Goal: Register for event/course

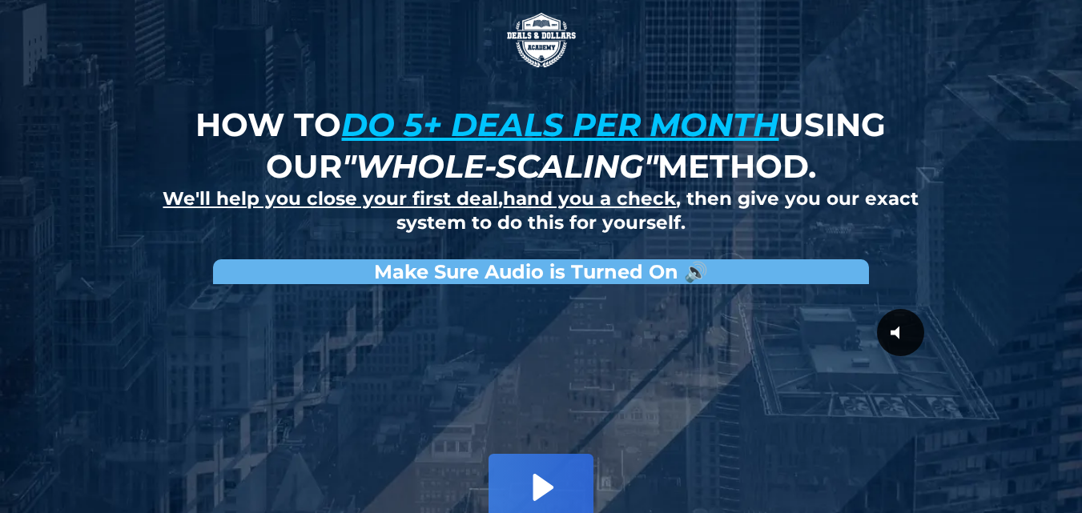
click at [474, 147] on em ""whole-scaling"" at bounding box center [500, 166] width 316 height 39
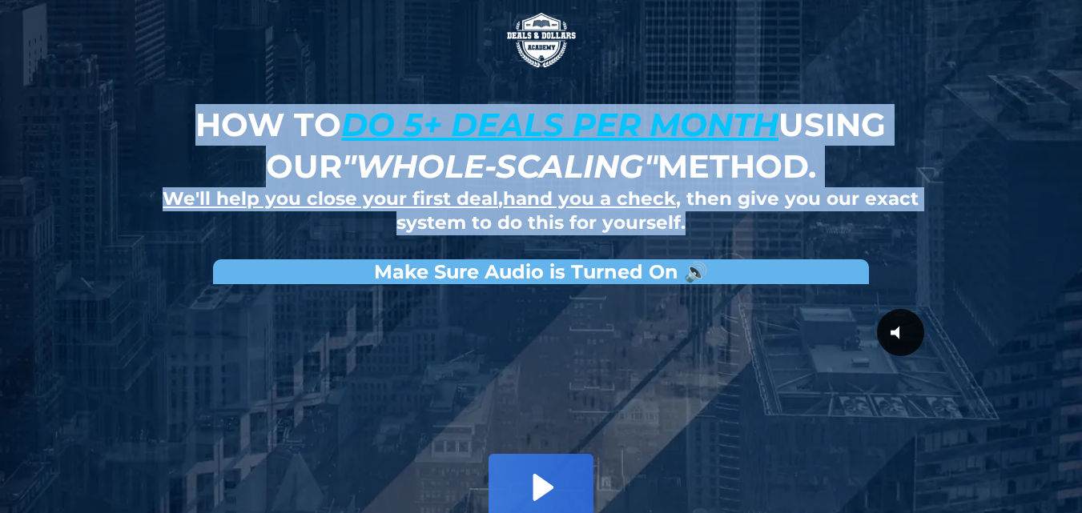
drag, startPoint x: 179, startPoint y: 121, endPoint x: 782, endPoint y: 210, distance: 610.4
click at [784, 212] on div "How to do 5+ deals per month using our "whole-scaling" method. We'll help you c…" at bounding box center [540, 169] width 779 height 131
click at [770, 190] on strong "We'll help you close your first deal , hand you a check , then give you our exa…" at bounding box center [541, 210] width 756 height 46
click at [890, 173] on h1 "How to do 5+ deals per month using our "whole-scaling" method." at bounding box center [540, 145] width 763 height 83
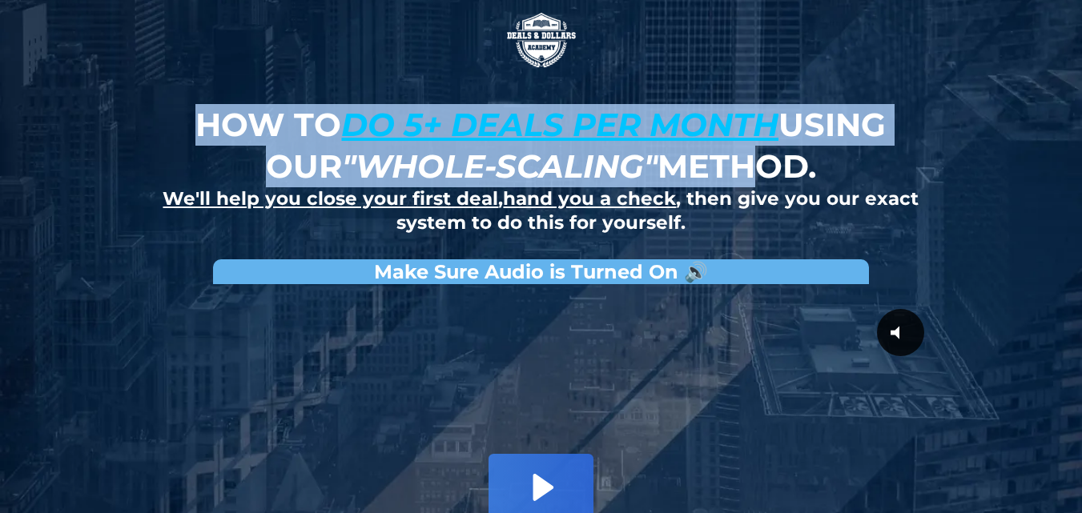
drag, startPoint x: 193, startPoint y: 123, endPoint x: 779, endPoint y: 183, distance: 589.3
click at [779, 183] on strong "How to do 5+ deals per month using our "whole-scaling" method." at bounding box center [540, 145] width 690 height 81
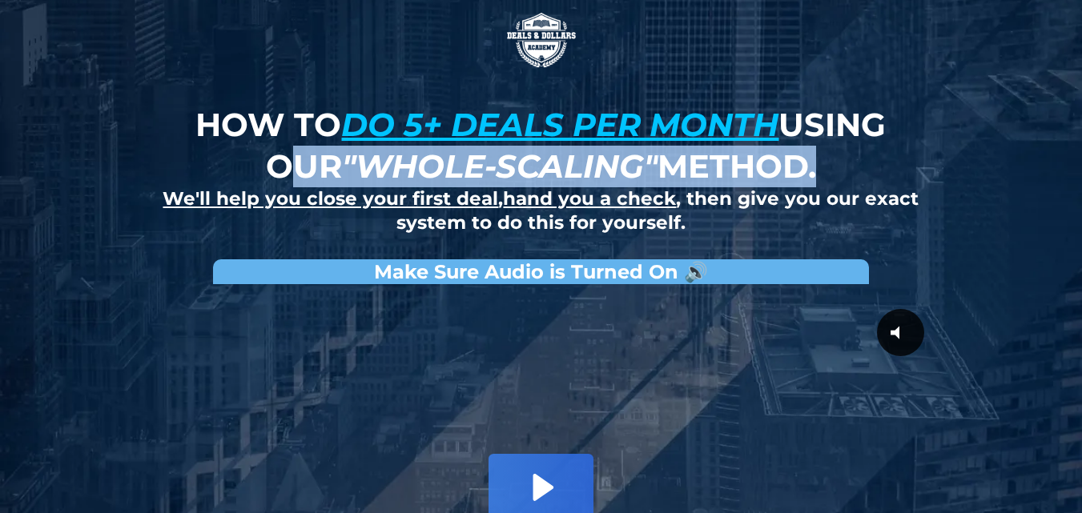
drag, startPoint x: 843, startPoint y: 170, endPoint x: 203, endPoint y: 155, distance: 640.1
click at [203, 155] on h1 "How to do 5+ deals per month using our "whole-scaling" method." at bounding box center [540, 145] width 763 height 83
click at [199, 151] on h1 "How to do 5+ deals per month using our "whole-scaling" method." at bounding box center [540, 145] width 763 height 83
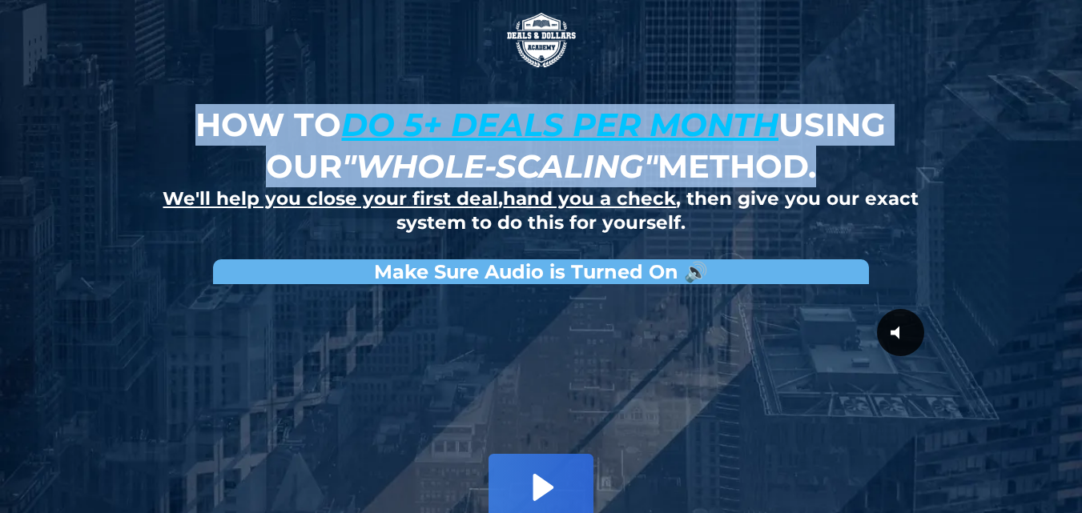
drag, startPoint x: 187, startPoint y: 118, endPoint x: 884, endPoint y: 150, distance: 697.5
click at [884, 150] on h1 "How to do 5+ deals per month using our "whole-scaling" method." at bounding box center [540, 145] width 763 height 83
copy strong "How to do 5+ deals per month using our "whole-scaling" method."
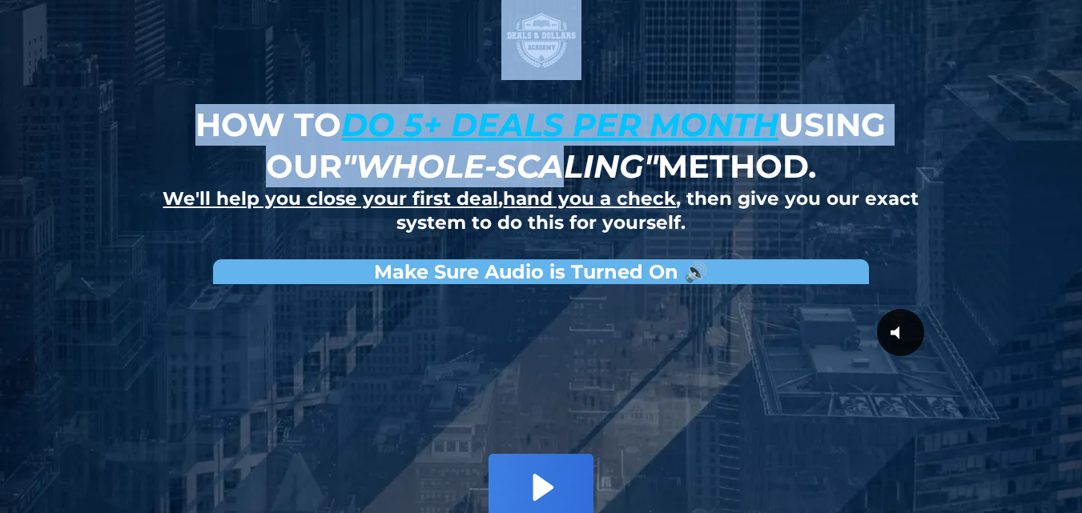
drag, startPoint x: 550, startPoint y: 95, endPoint x: 552, endPoint y: 175, distance: 80.9
click at [552, 175] on div "How to do 5+ deals per month using our "whole-scaling" method. We'll help you c…" at bounding box center [541, 371] width 937 height 742
click at [625, 176] on em ""whole-scaling"" at bounding box center [500, 166] width 316 height 39
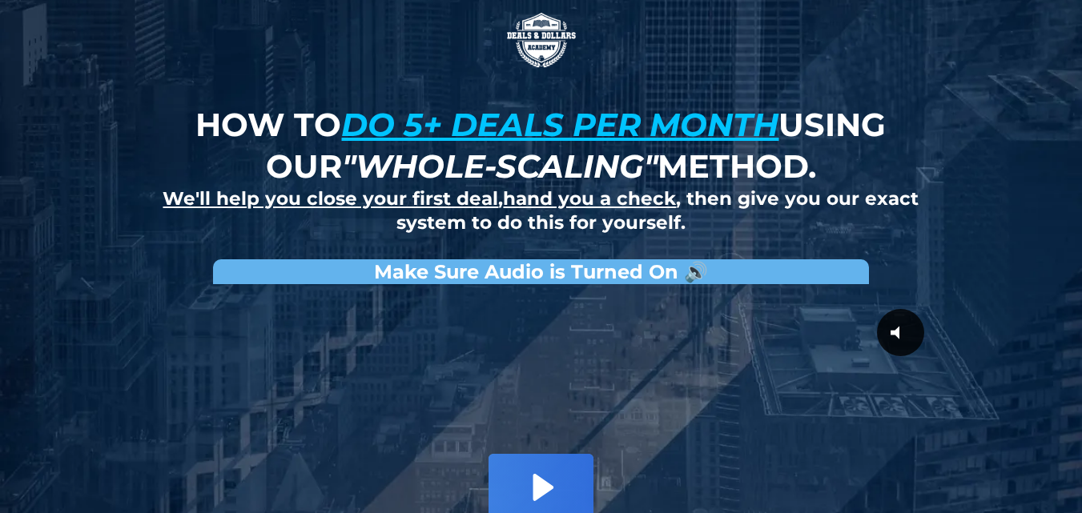
click at [738, 148] on strong "How to do 5+ deals per month using our "whole-scaling" method." at bounding box center [540, 145] width 690 height 81
click at [451, 213] on strong "We'll help you close your first deal , hand you a check , then give you our exa…" at bounding box center [541, 210] width 756 height 46
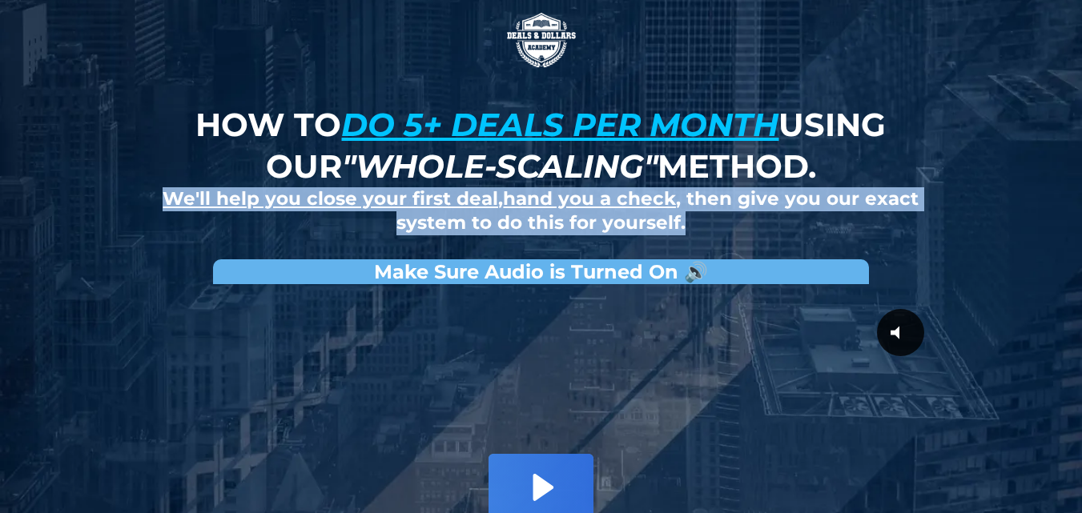
drag, startPoint x: 165, startPoint y: 199, endPoint x: 703, endPoint y: 218, distance: 538.5
click at [703, 218] on h2 "We'll help you close your first deal , hand you a check , then give you our exa…" at bounding box center [540, 211] width 779 height 48
copy strong "We'll help you close your first deal , hand you a check , then give you our exa…"
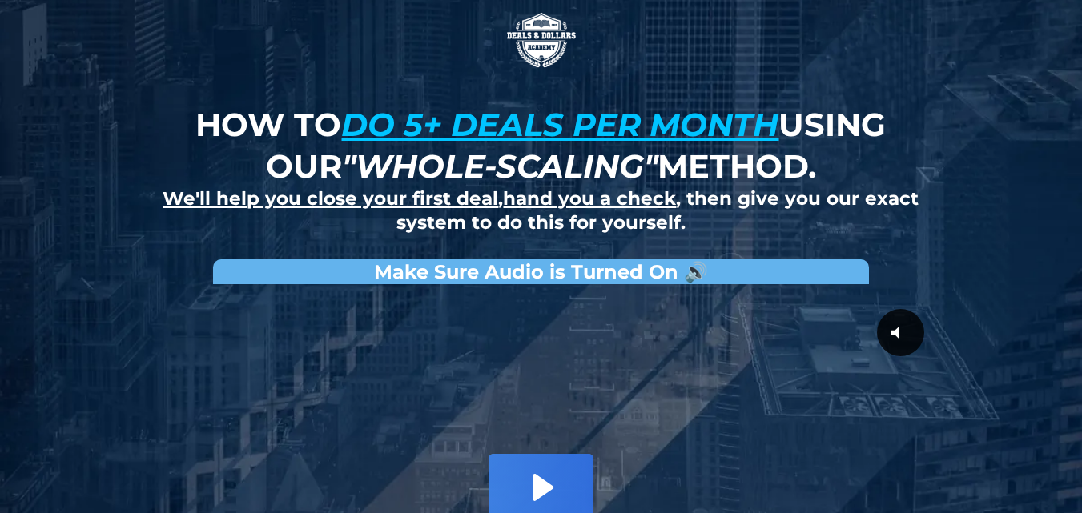
click at [386, 143] on u "do 5+ deals per month" at bounding box center [559, 124] width 437 height 39
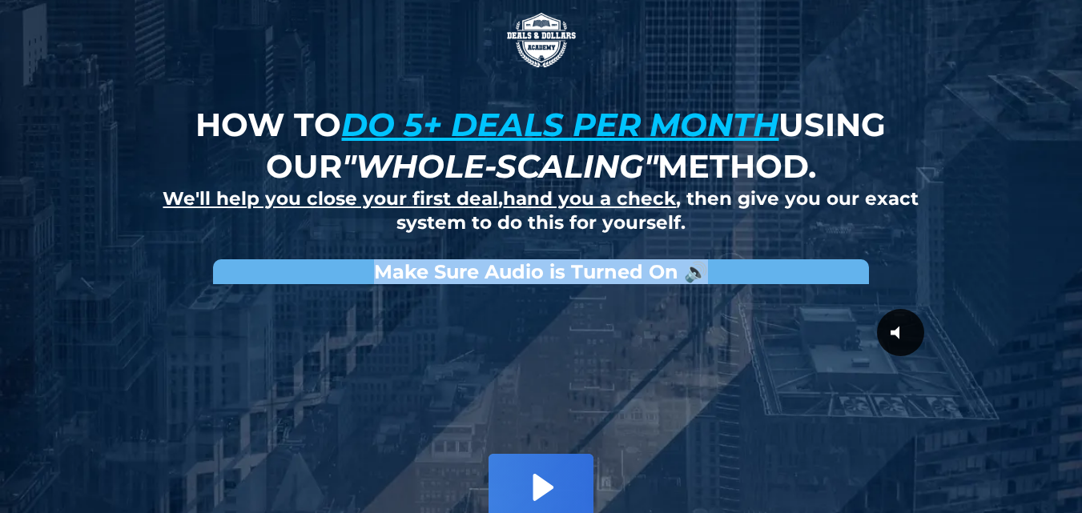
drag, startPoint x: 357, startPoint y: 271, endPoint x: 721, endPoint y: 275, distance: 363.6
click at [721, 275] on h2 "Make Sure Audio is Turned On 🔊" at bounding box center [541, 271] width 657 height 25
copy strong "Make Sure Audio is Turned On 🔊"
click at [555, 267] on strong "Make Sure Audio is Turned On 🔊" at bounding box center [541, 271] width 334 height 23
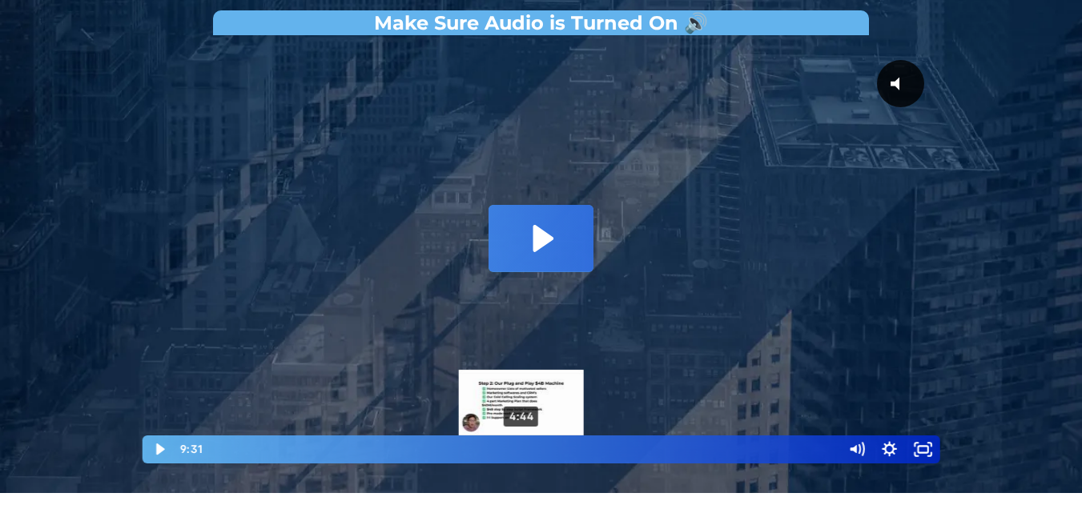
scroll to position [400, 0]
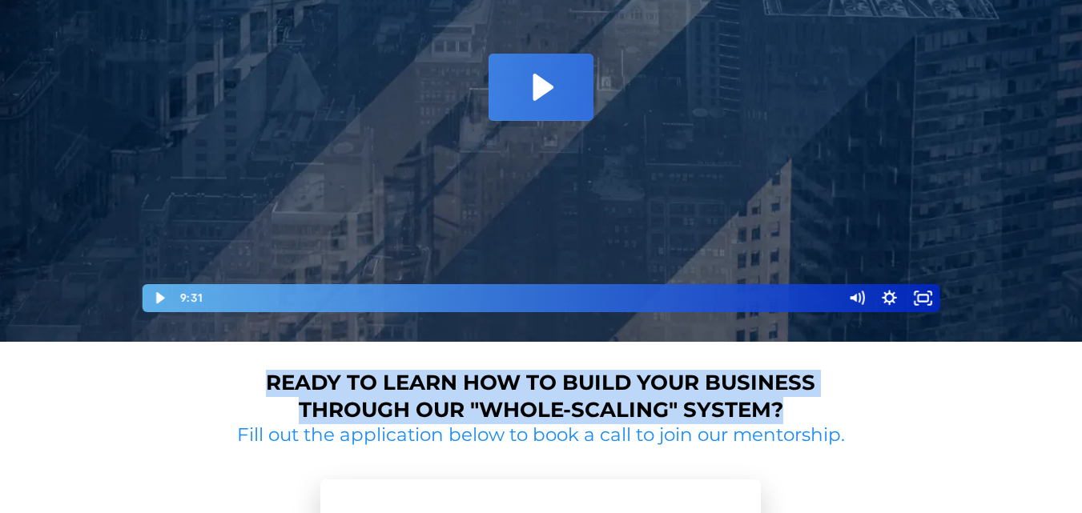
drag, startPoint x: 256, startPoint y: 380, endPoint x: 830, endPoint y: 413, distance: 574.4
click at [828, 413] on h1 "Ready to learn how to build your business through our "whole-scaling" system?" at bounding box center [541, 397] width 604 height 54
copy strong "Ready to learn how to build your business through our "whole-scaling" system?"
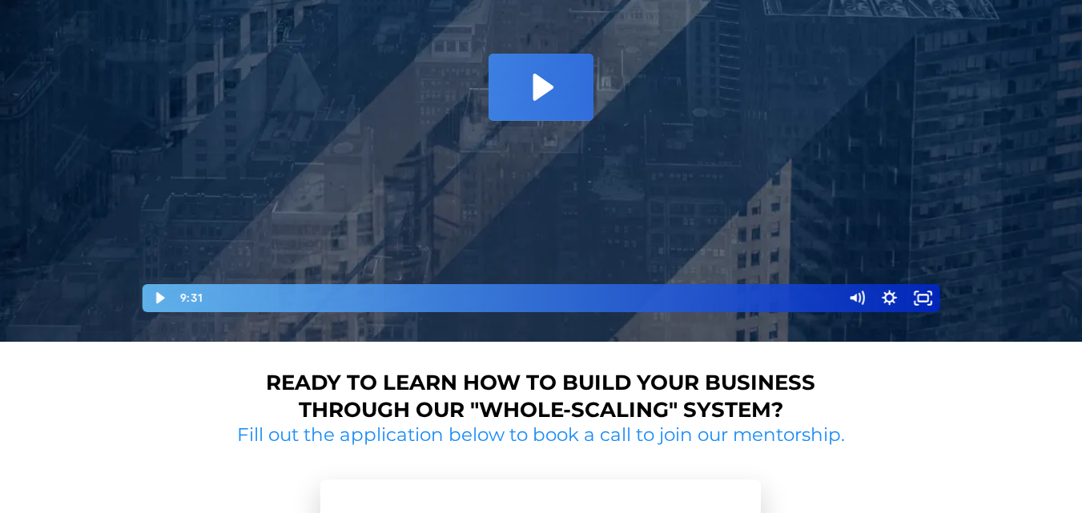
click at [580, 391] on strong "Ready to learn how to build your business through our "whole-scaling" system?" at bounding box center [540, 396] width 549 height 53
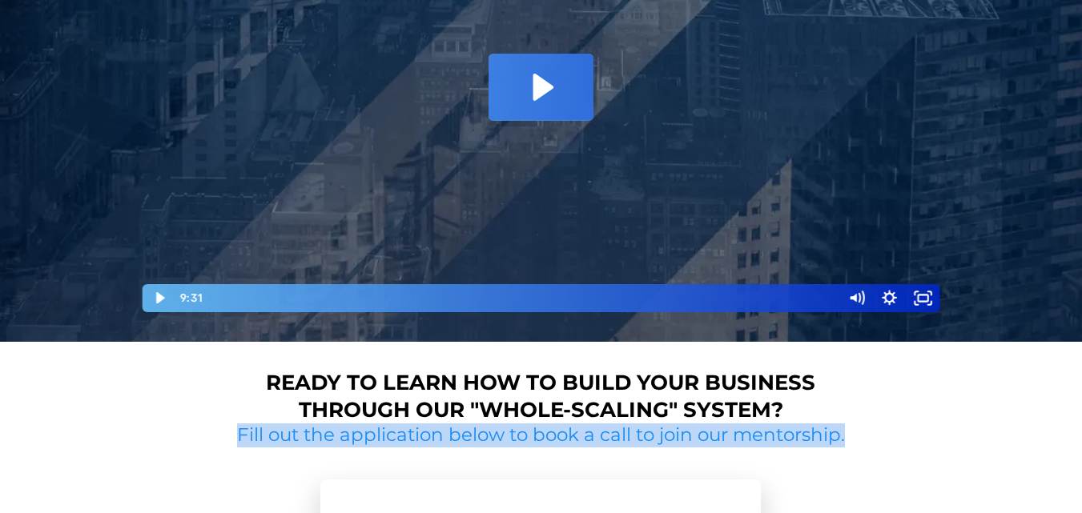
drag, startPoint x: 845, startPoint y: 443, endPoint x: 398, endPoint y: 424, distance: 447.3
click at [253, 437] on h2 "Fill out the application below to book a call to join our mentorship." at bounding box center [541, 436] width 620 height 24
click at [398, 424] on h2 "Fill out the application below to book a call to join our mentorship." at bounding box center [541, 436] width 620 height 24
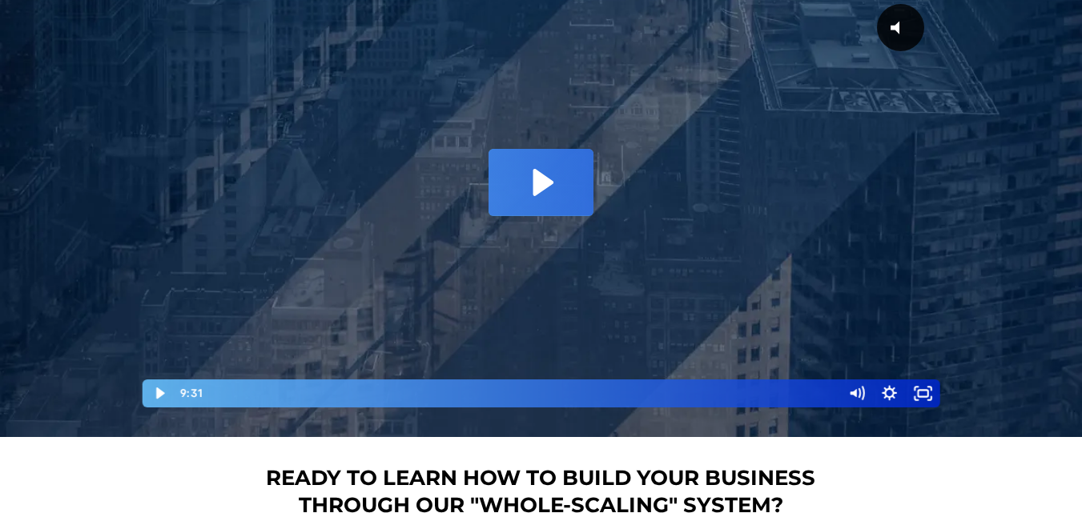
scroll to position [267, 0]
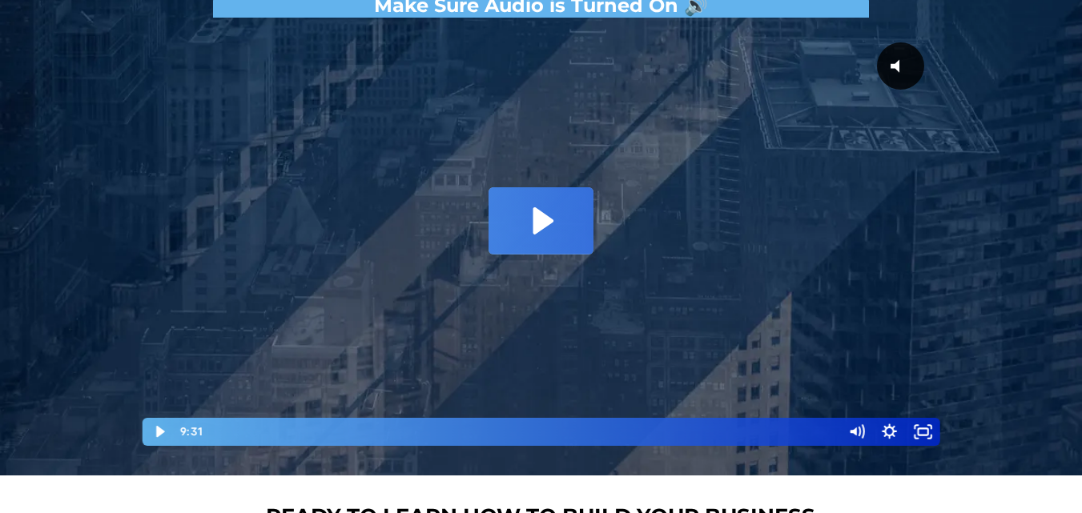
click at [508, 235] on icon "Play Video: David Choi - Whole-Scaling VSL V.2 (short)" at bounding box center [541, 220] width 104 height 66
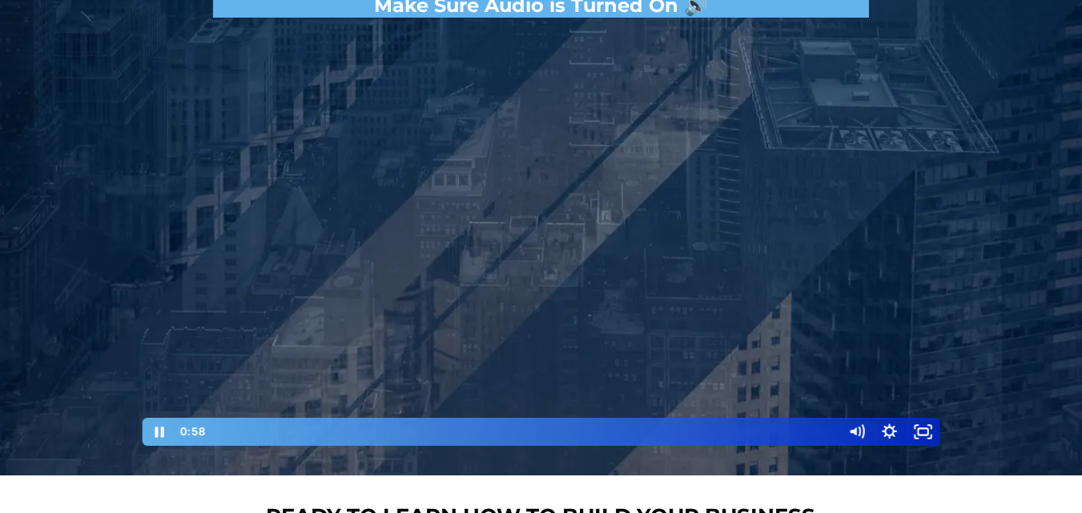
click at [730, 219] on div at bounding box center [541, 237] width 801 height 422
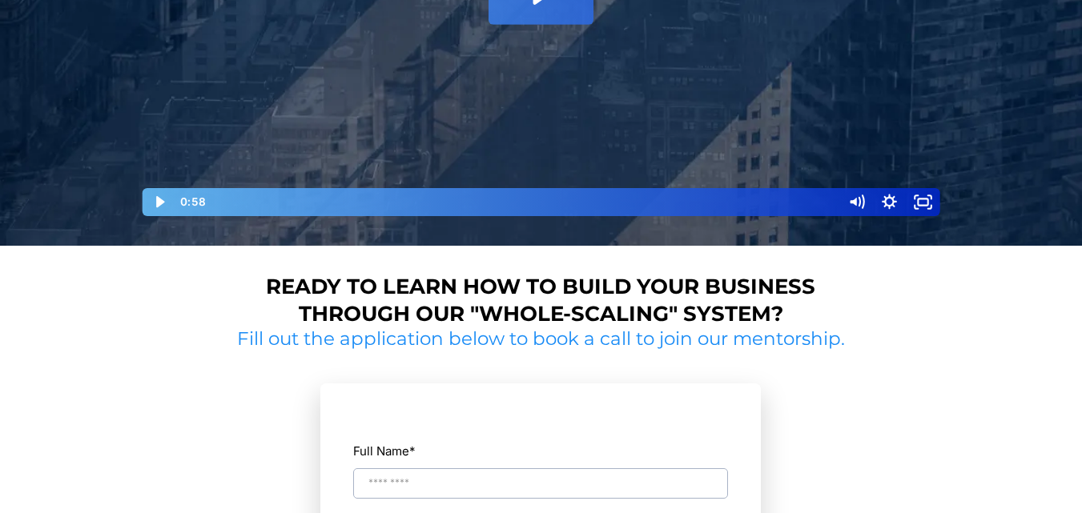
scroll to position [534, 0]
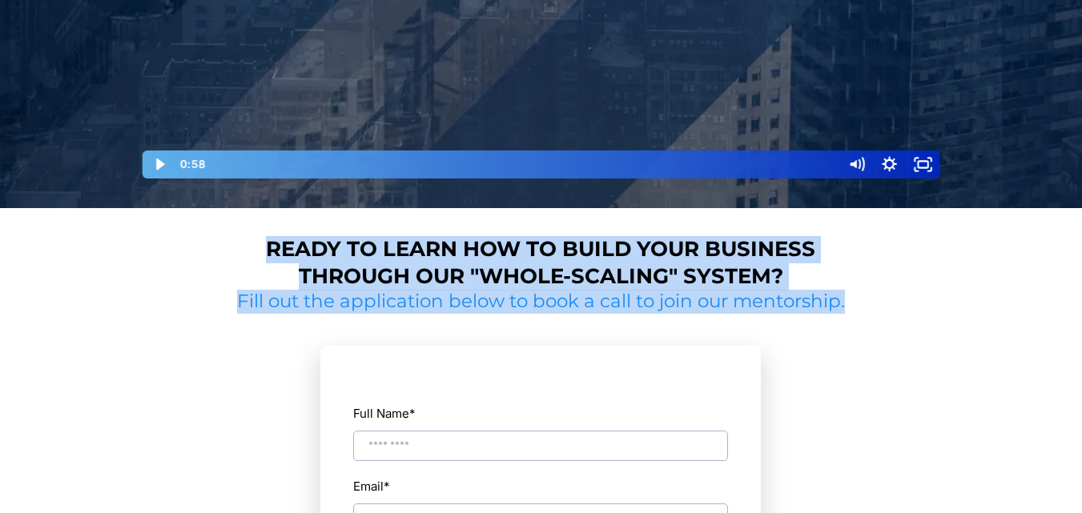
drag, startPoint x: 263, startPoint y: 234, endPoint x: 835, endPoint y: 314, distance: 577.4
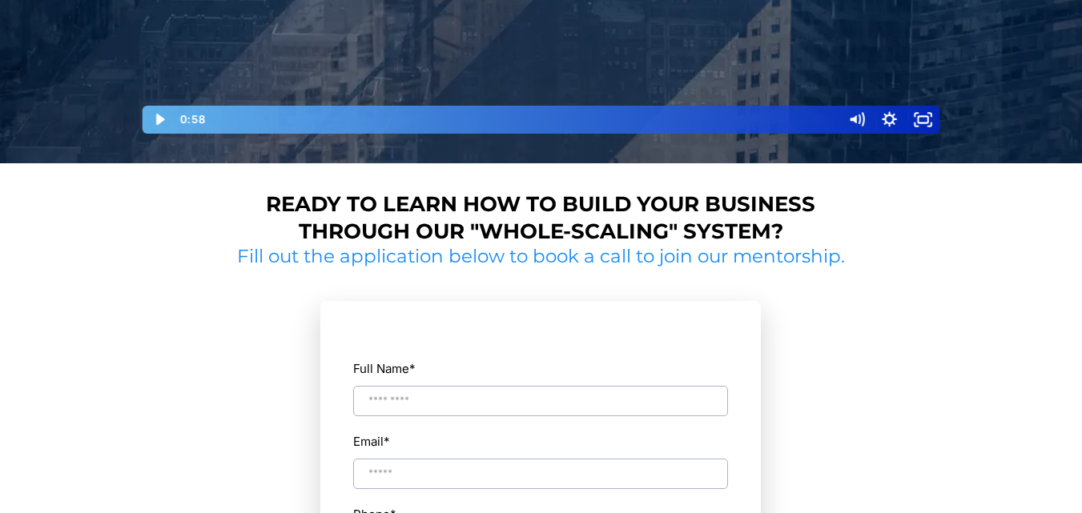
scroll to position [246, 0]
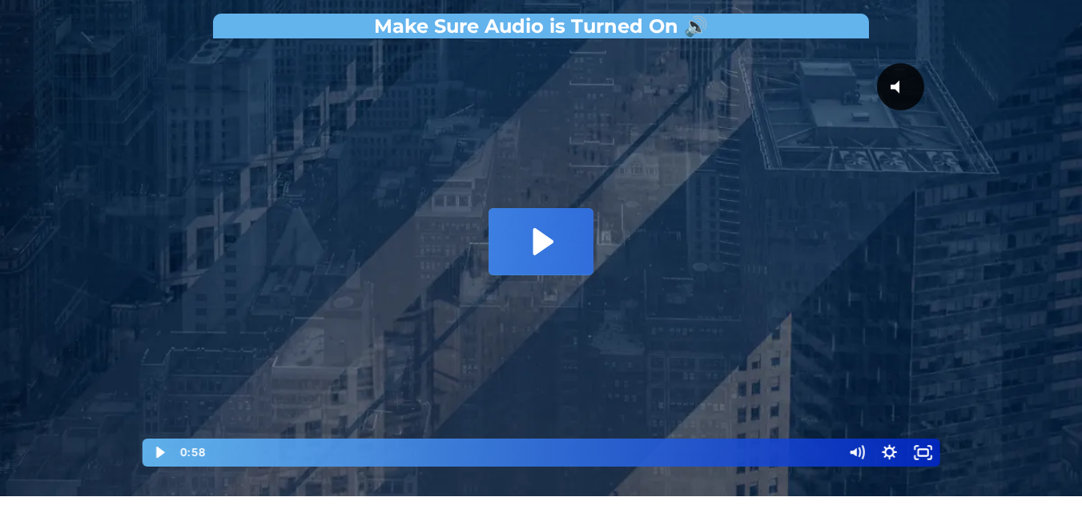
click at [530, 246] on icon "Play Video: David Choi - Whole-Scaling VSL V.2 (short)" at bounding box center [541, 241] width 104 height 66
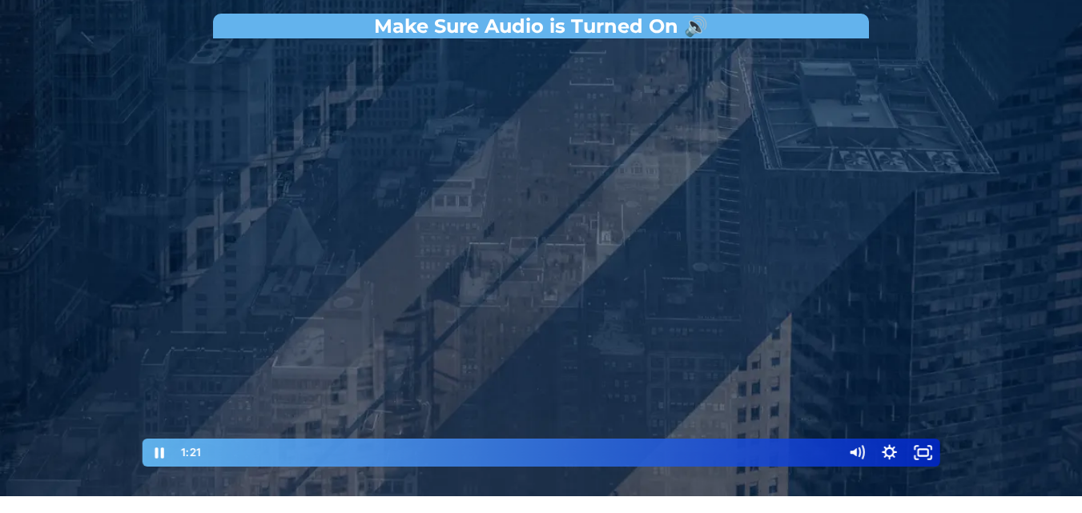
click at [501, 281] on div at bounding box center [541, 257] width 801 height 422
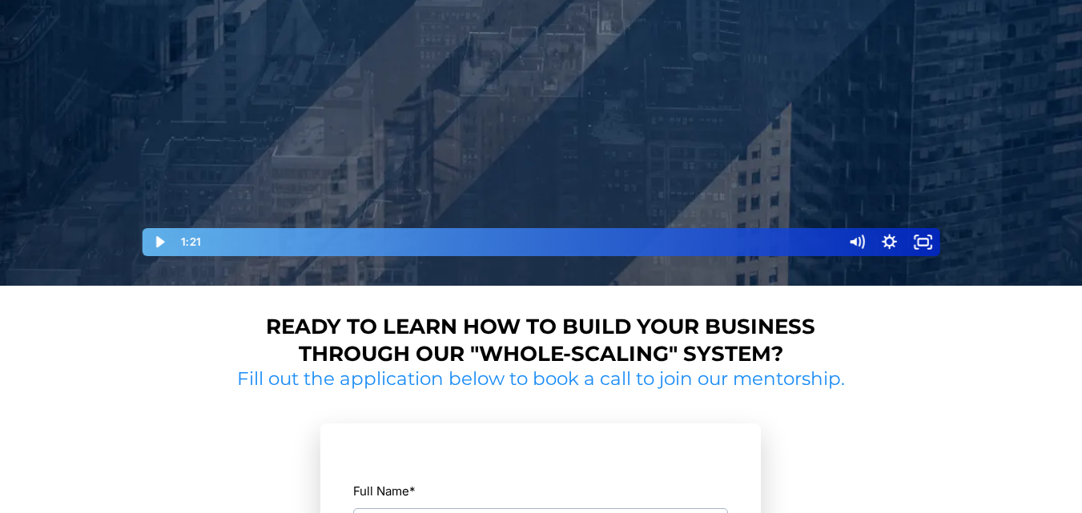
scroll to position [513, 0]
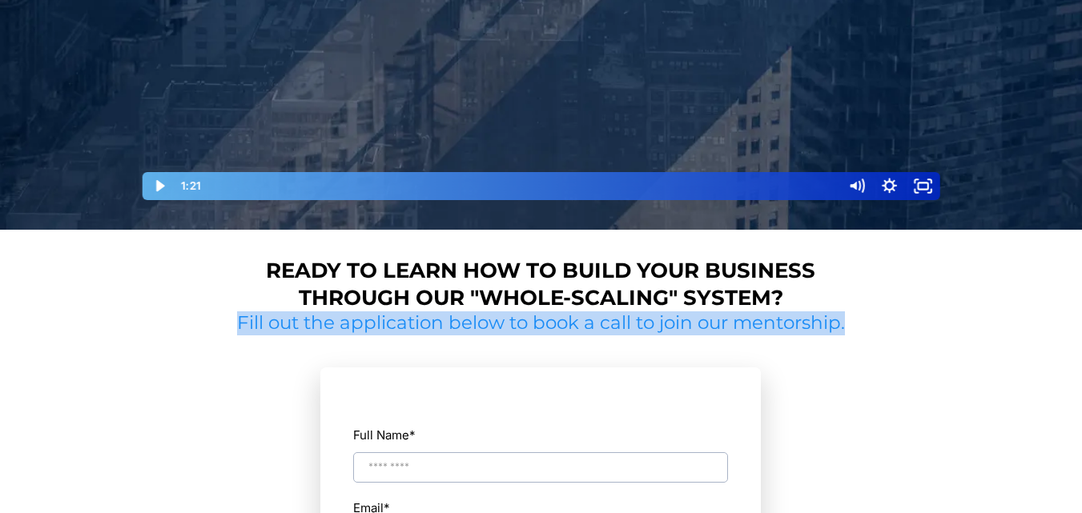
drag, startPoint x: 239, startPoint y: 328, endPoint x: 855, endPoint y: 323, distance: 616.7
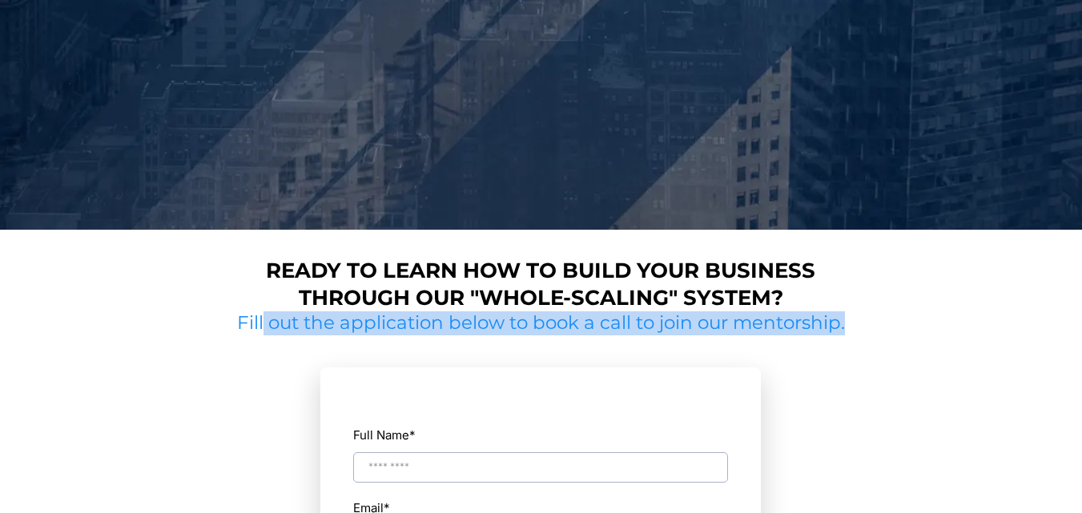
drag, startPoint x: 652, startPoint y: 323, endPoint x: 329, endPoint y: 292, distance: 324.3
click at [261, 316] on h2 "Fill out the application below to book a call to join our mentorship." at bounding box center [541, 324] width 620 height 24
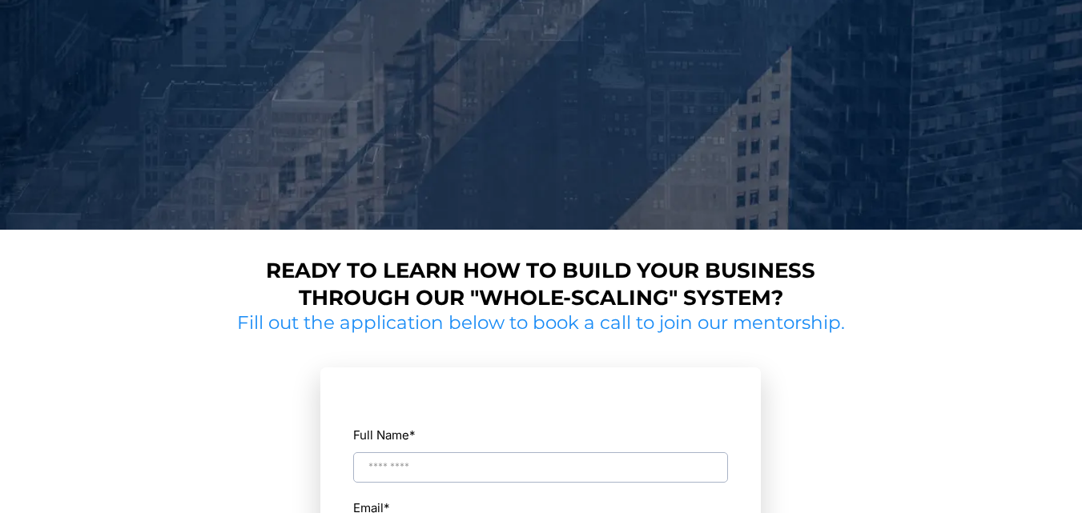
click at [342, 288] on strong "Ready to learn how to build your business through our "whole-scaling" system?" at bounding box center [540, 284] width 549 height 53
click at [578, 283] on strong "Ready to learn how to build your business through our "whole-scaling" system?" at bounding box center [540, 284] width 549 height 53
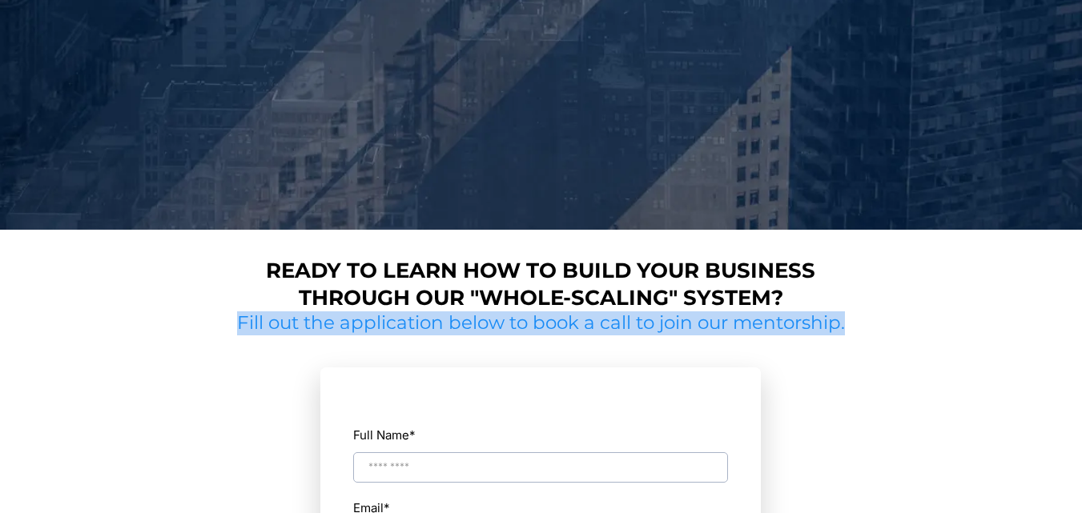
drag, startPoint x: 232, startPoint y: 324, endPoint x: 915, endPoint y: 335, distance: 682.5
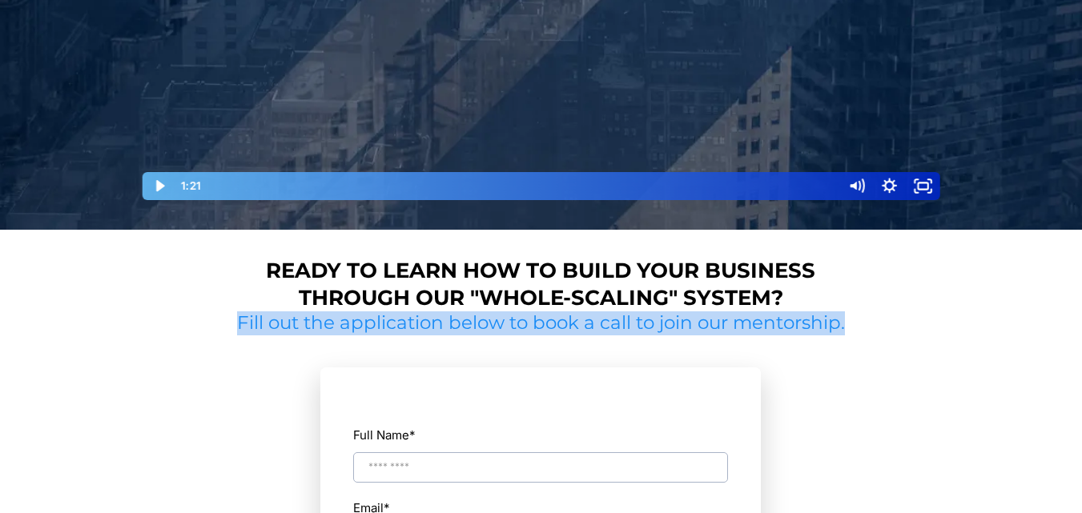
drag, startPoint x: 240, startPoint y: 326, endPoint x: 847, endPoint y: 331, distance: 607.1
click at [847, 331] on h2 "Fill out the application below to book a call to join our mentorship." at bounding box center [541, 324] width 620 height 24
copy h2 "Fill out the application below to book a call to join our mentorship."
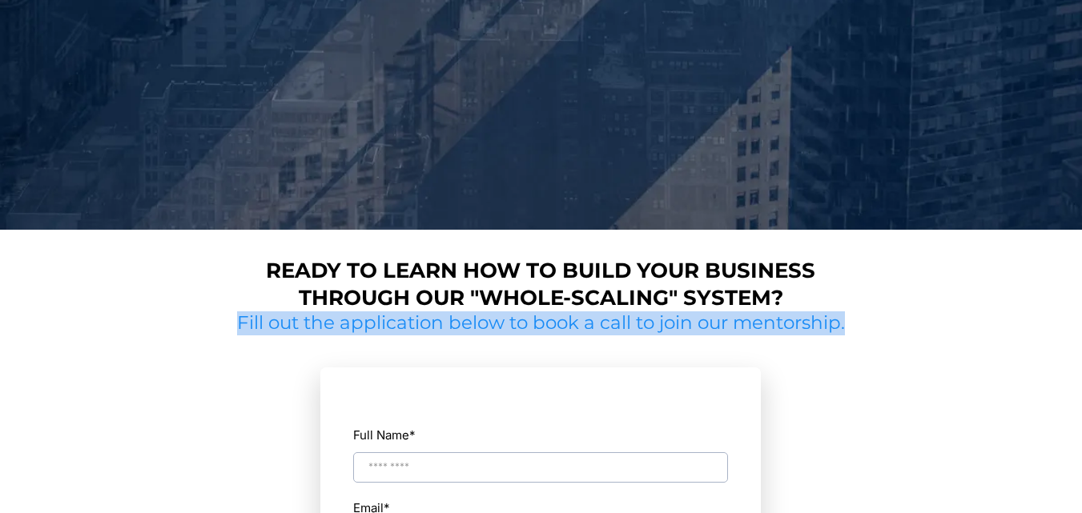
click at [513, 331] on h2 "Fill out the application below to book a call to join our mentorship." at bounding box center [541, 324] width 620 height 24
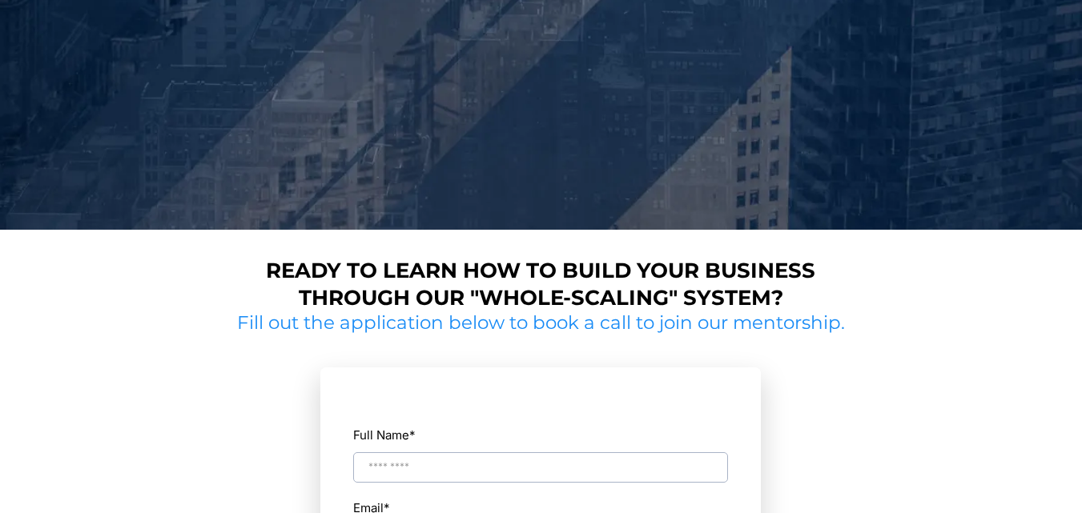
click at [752, 309] on strong "Ready to learn how to build your business through our "whole-scaling" system?" at bounding box center [540, 284] width 549 height 53
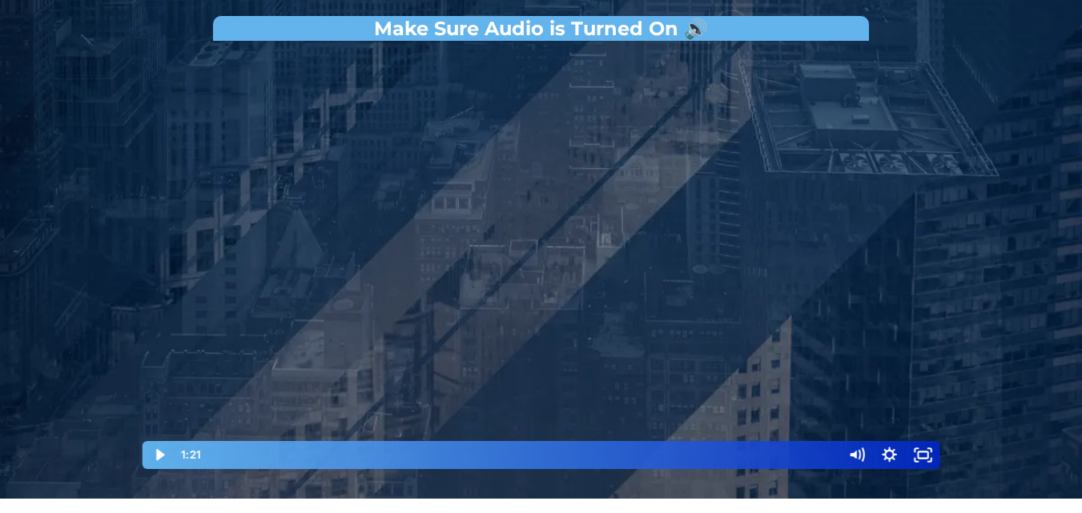
scroll to position [400, 0]
